Goal: Information Seeking & Learning: Learn about a topic

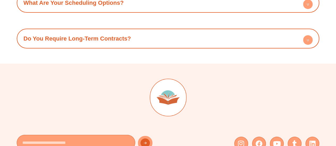
scroll to position [1939, 0]
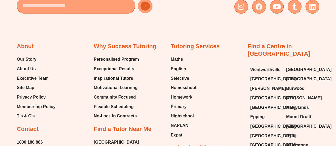
scroll to position [1275, 0]
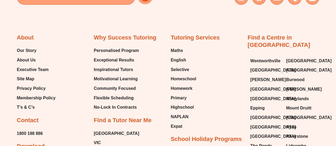
scroll to position [877, 0]
